Goal: Information Seeking & Learning: Learn about a topic

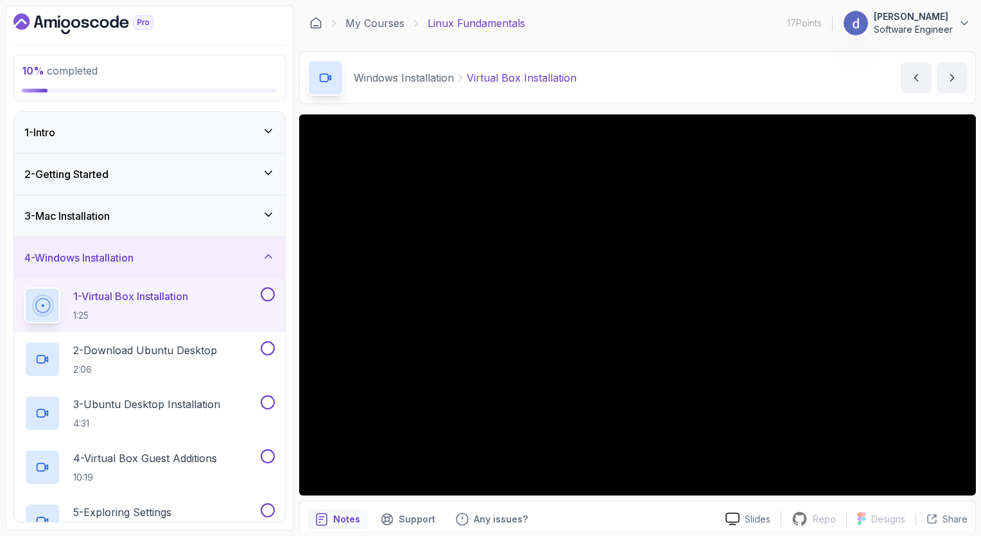
scroll to position [124, 0]
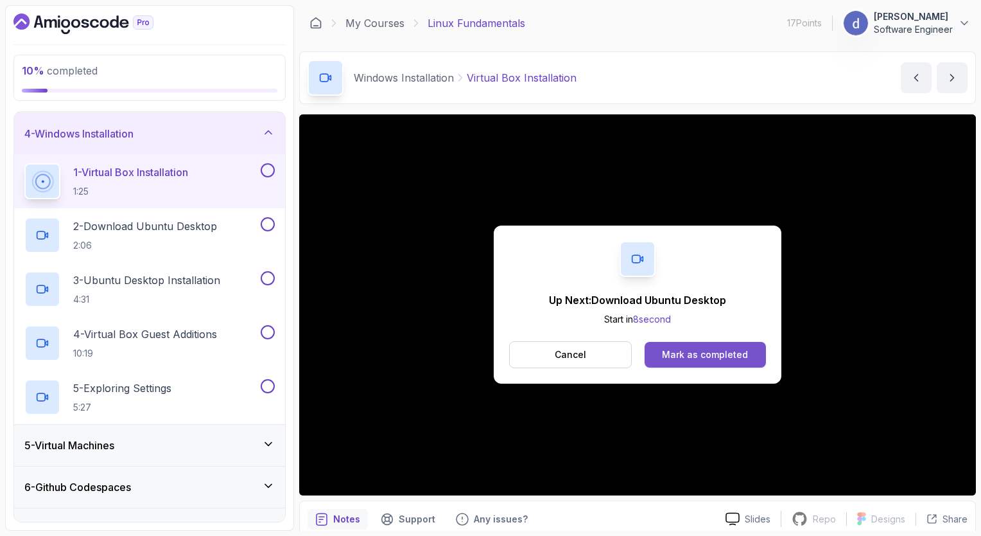
click at [671, 353] on div "Mark as completed" at bounding box center [705, 354] width 86 height 13
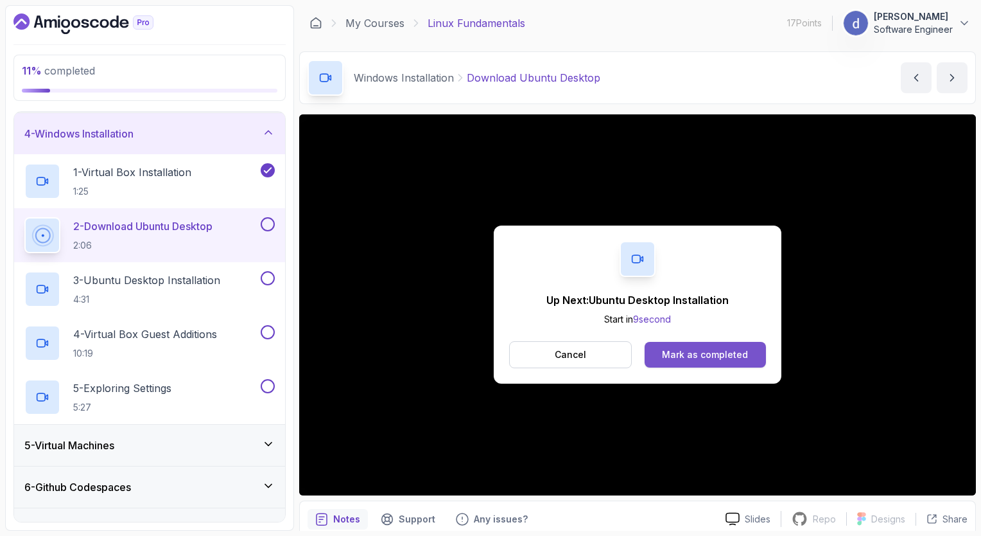
click at [701, 356] on div "Mark as completed" at bounding box center [705, 354] width 86 height 13
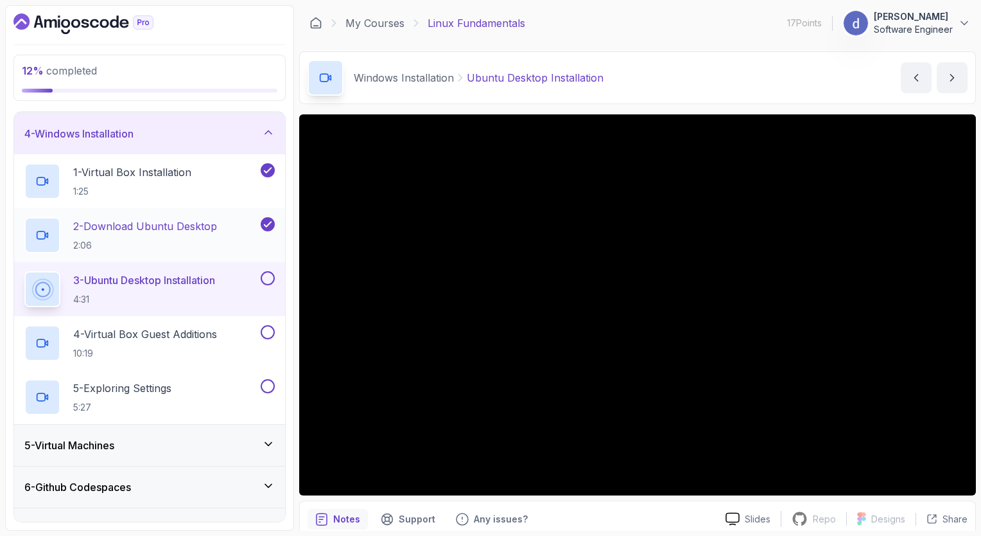
click at [226, 244] on div "2 - Download Ubuntu Desktop 2:06" at bounding box center [141, 235] width 234 height 36
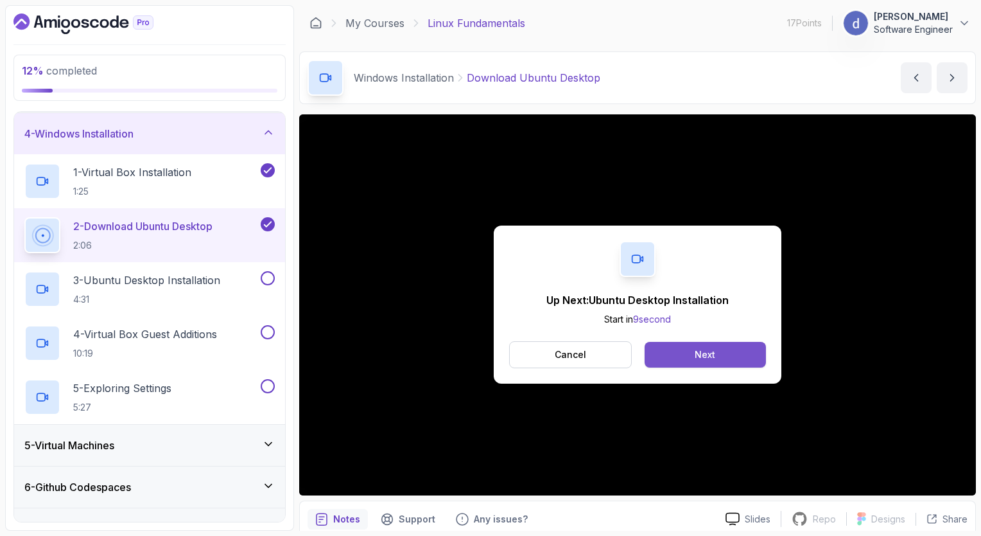
click at [671, 356] on button "Next" at bounding box center [705, 355] width 121 height 26
